Goal: Find specific page/section: Find specific page/section

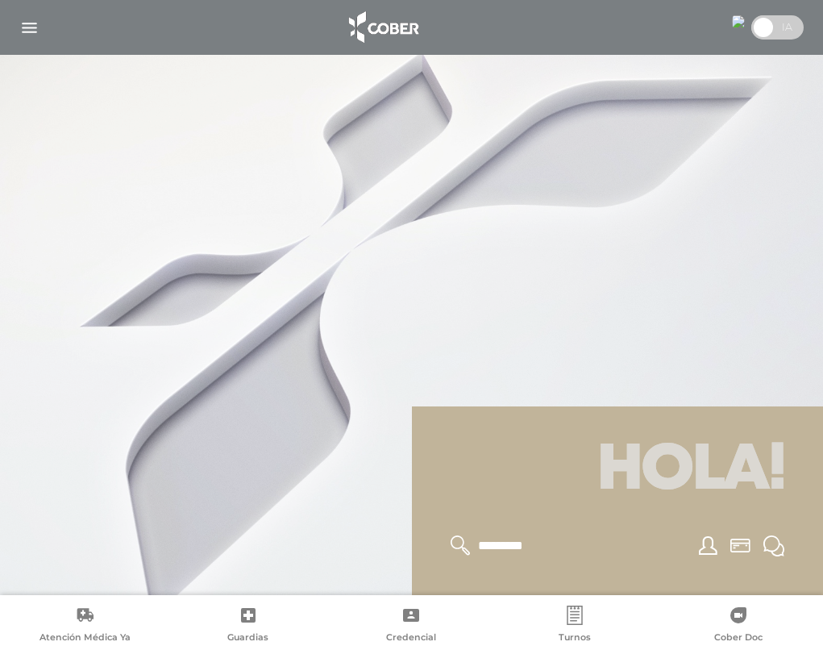
click at [27, 22] on img "button" at bounding box center [29, 28] width 20 height 20
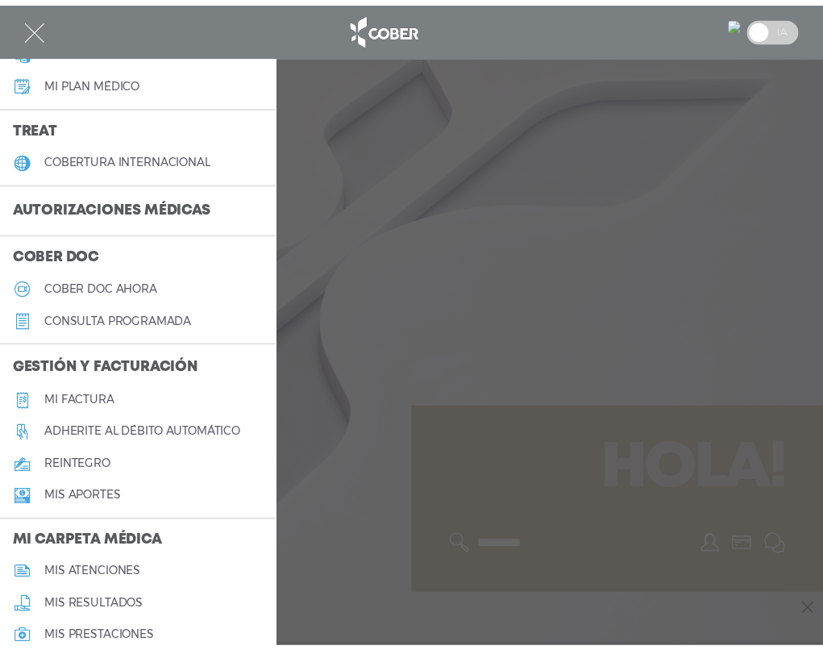
scroll to position [322, 0]
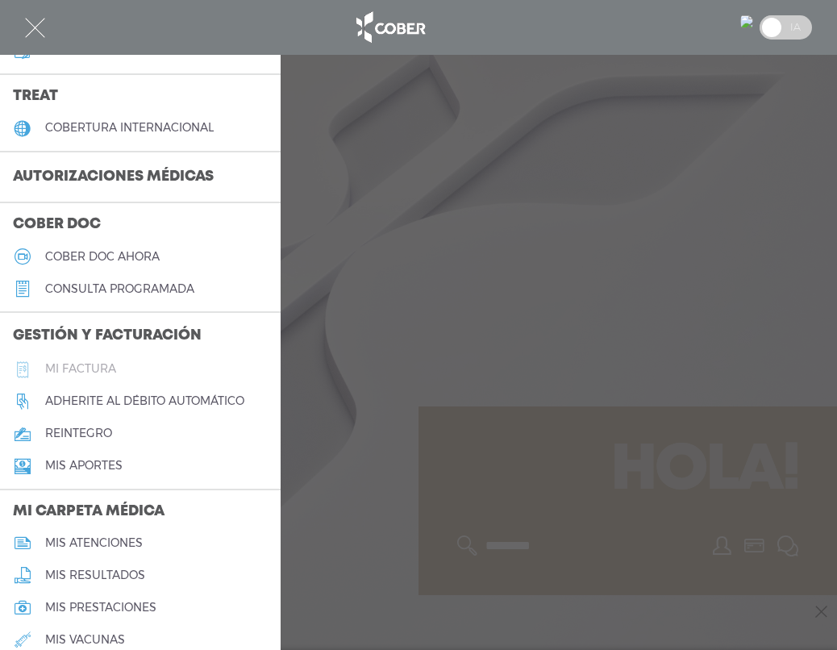
click at [70, 376] on h5 "Mi factura" at bounding box center [80, 369] width 71 height 14
